Goal: Transaction & Acquisition: Purchase product/service

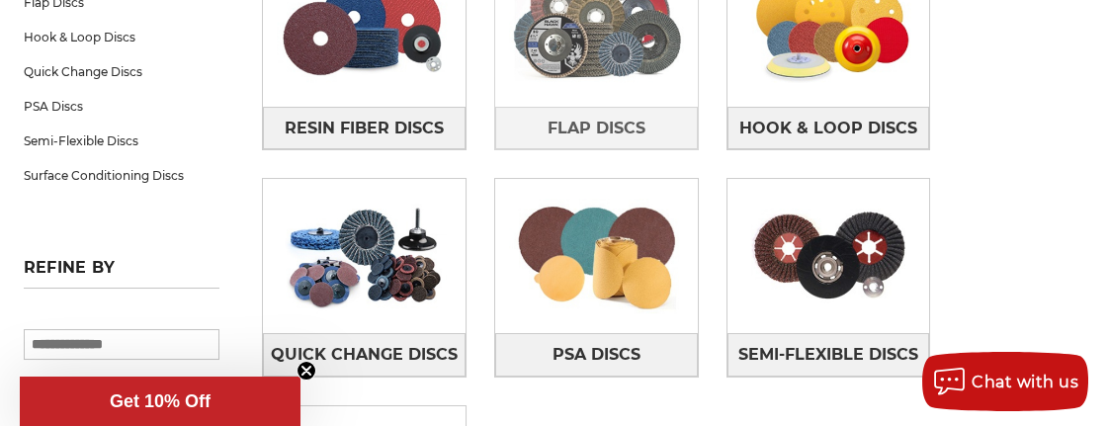
scroll to position [471, 0]
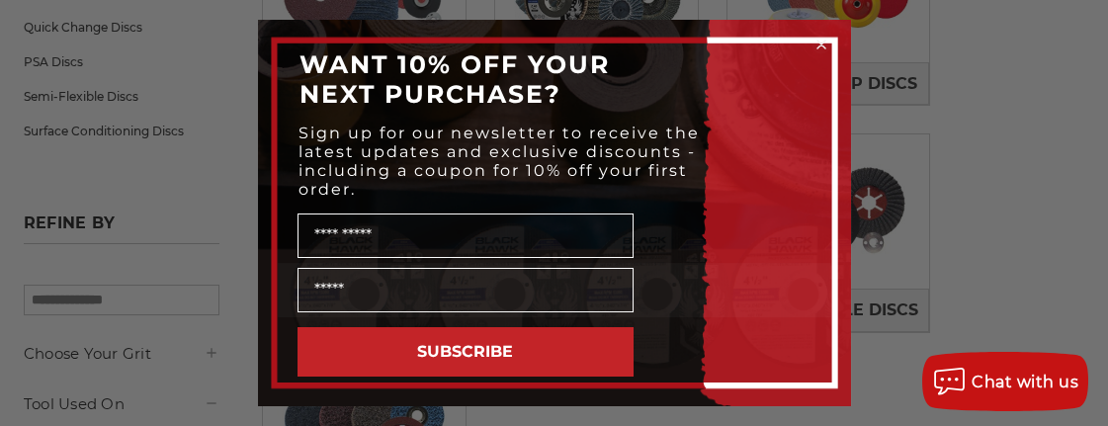
click at [826, 41] on circle "Close dialog" at bounding box center [821, 45] width 19 height 19
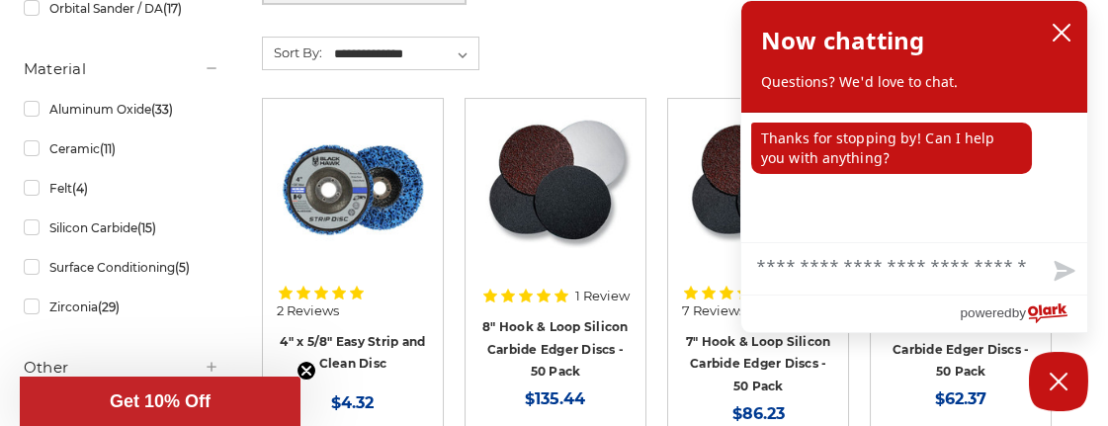
scroll to position [1035, 0]
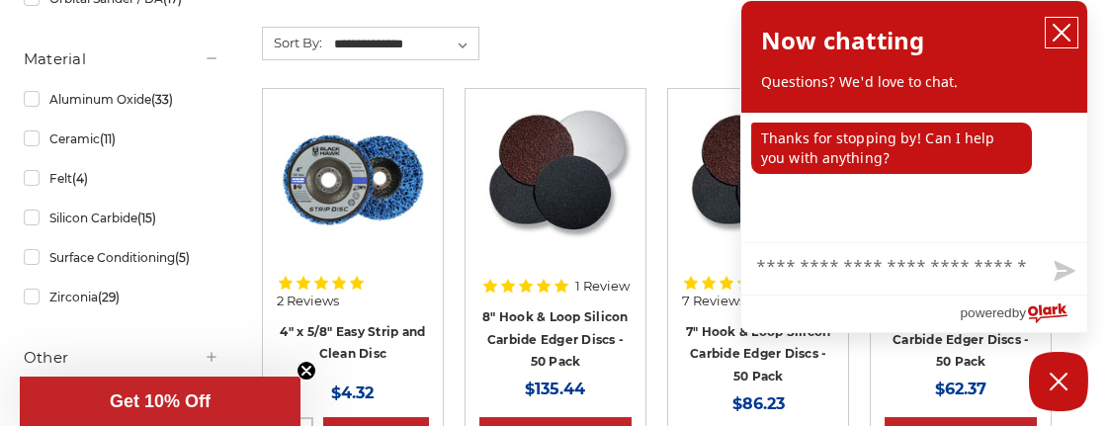
click at [1057, 25] on icon "close chatbox" at bounding box center [1062, 33] width 20 height 20
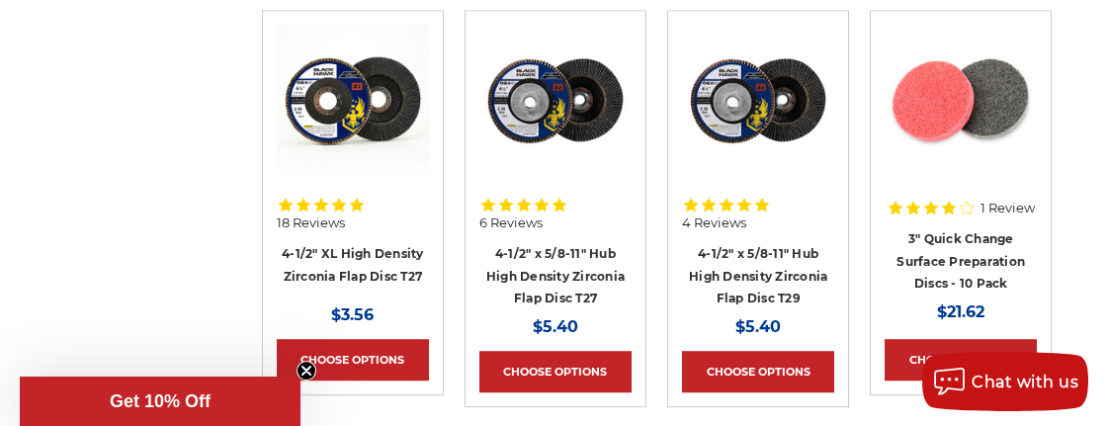
scroll to position [4613, 0]
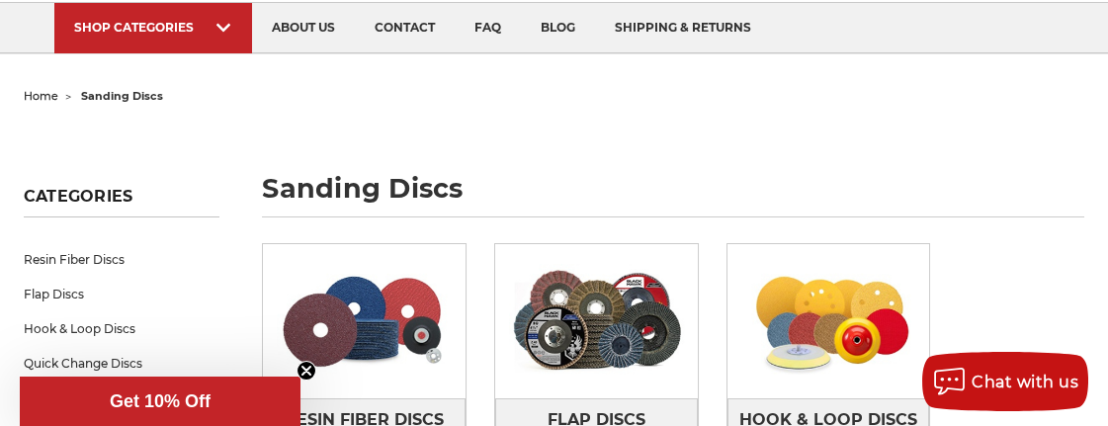
scroll to position [188, 0]
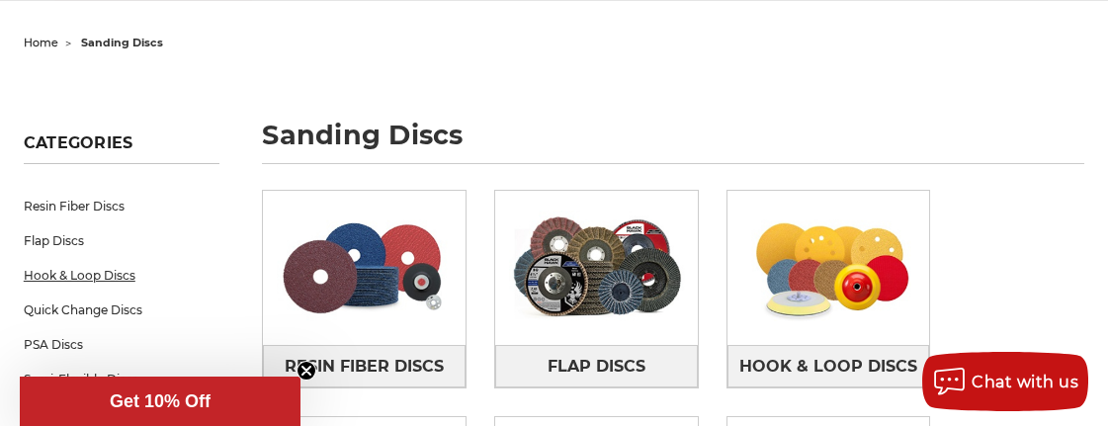
click at [45, 273] on link "Hook & Loop Discs" at bounding box center [122, 275] width 196 height 35
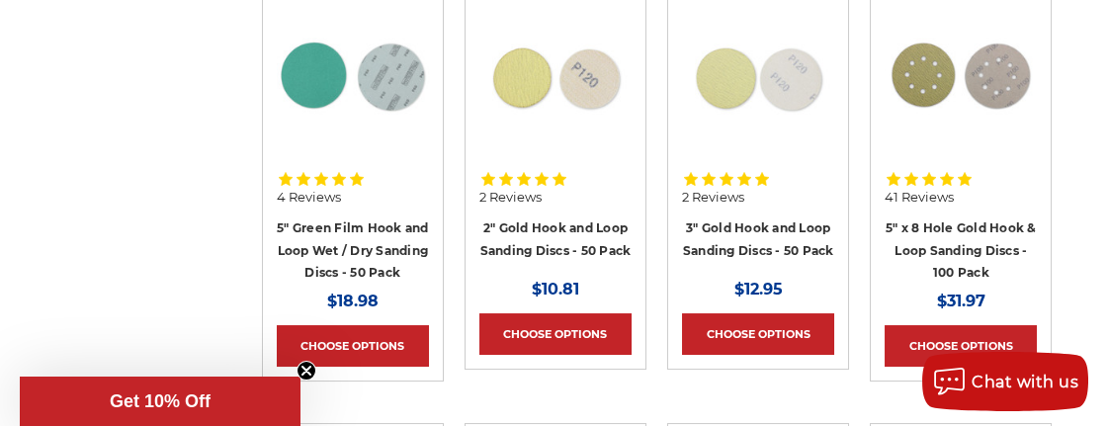
scroll to position [941, 0]
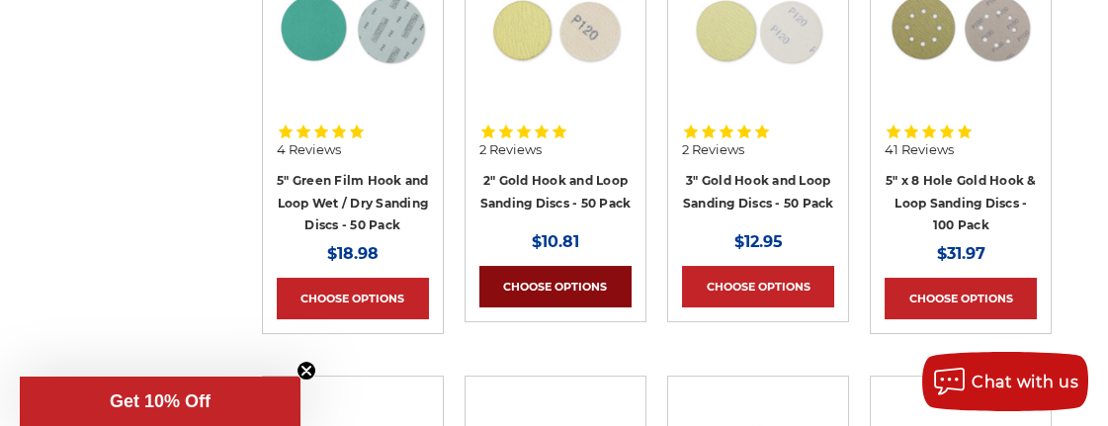
click at [524, 307] on link "Choose Options" at bounding box center [555, 287] width 152 height 42
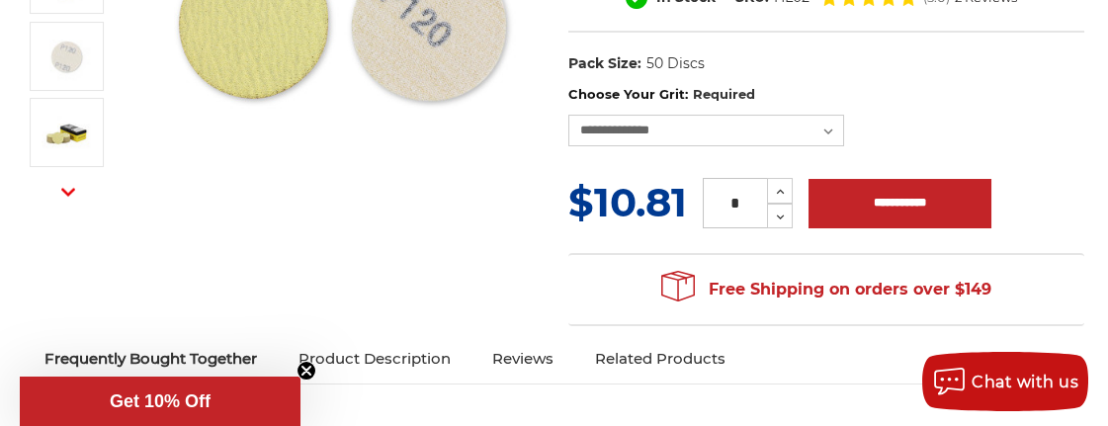
scroll to position [471, 0]
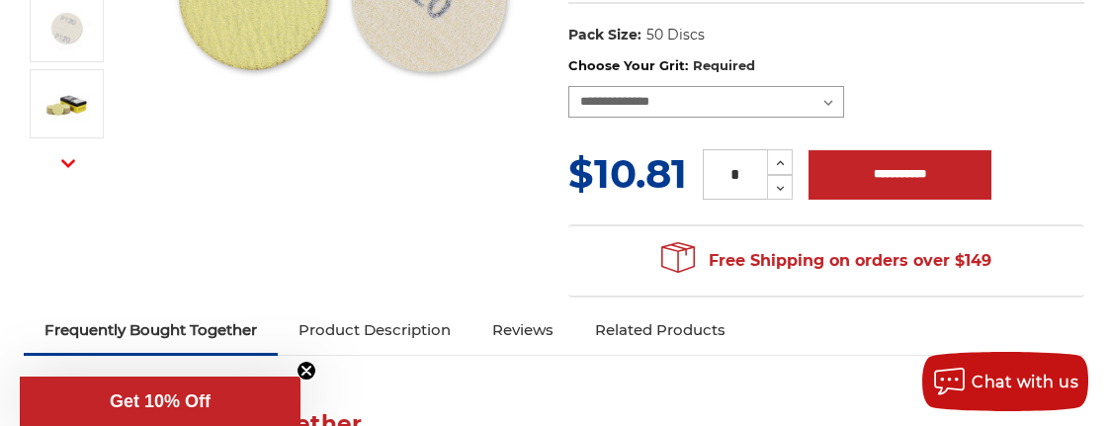
click at [820, 99] on select "**********" at bounding box center [706, 102] width 277 height 32
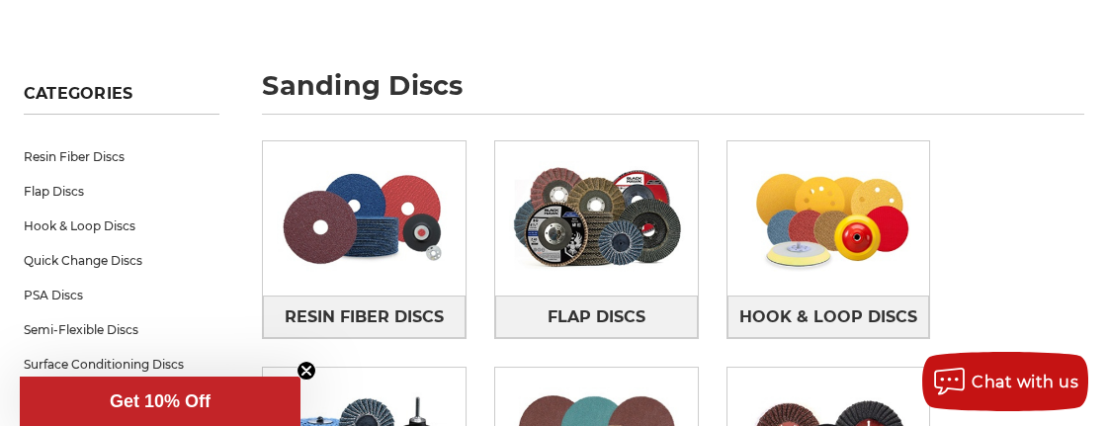
scroll to position [282, 0]
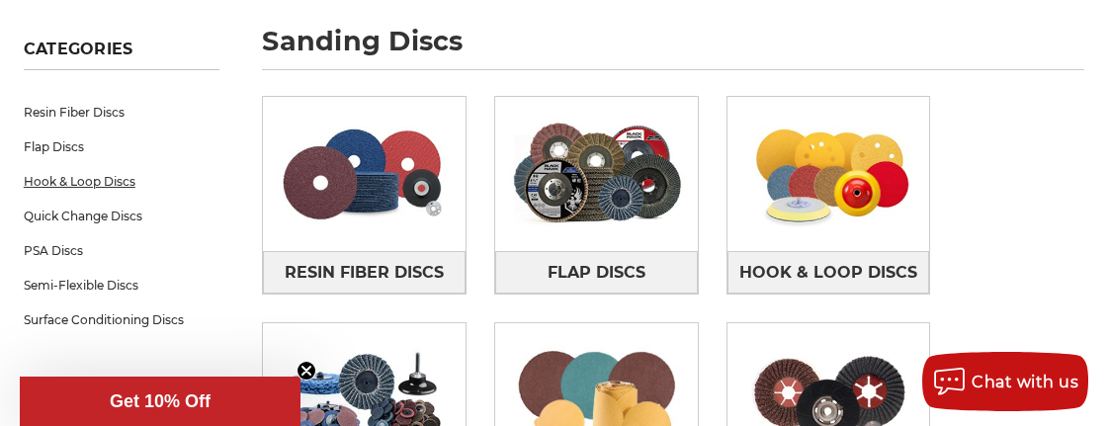
click at [129, 185] on link "Hook & Loop Discs" at bounding box center [122, 181] width 196 height 35
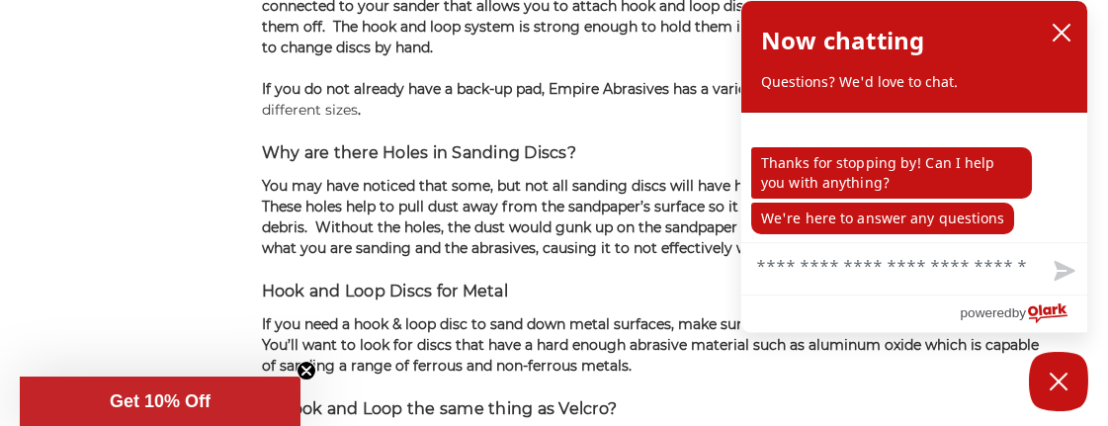
scroll to position [3578, 0]
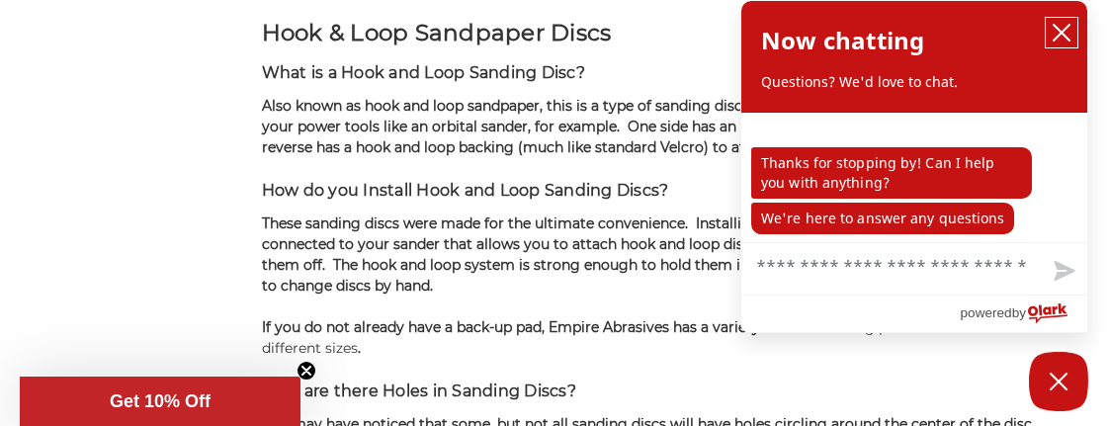
click at [1069, 28] on icon "close chatbox" at bounding box center [1062, 33] width 20 height 20
